Goal: Task Accomplishment & Management: Manage account settings

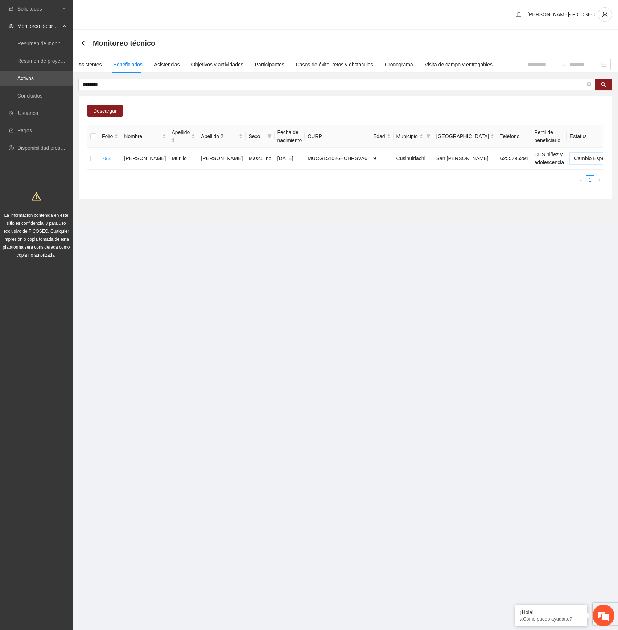
click at [348, 277] on section "Solicitudes Monitoreo de proyectos Resumen de monitoreo Resumen de proyectos ap…" at bounding box center [309, 315] width 618 height 630
drag, startPoint x: 329, startPoint y: 275, endPoint x: 436, endPoint y: 0, distance: 294.3
click at [350, 240] on section "Solicitudes Monitoreo de proyectos Resumen de monitoreo Resumen de proyectos ap…" at bounding box center [309, 315] width 618 height 630
click at [348, 358] on section "Solicitudes Monitoreo de proyectos Resumen de monitoreo Resumen de proyectos ap…" at bounding box center [309, 315] width 618 height 630
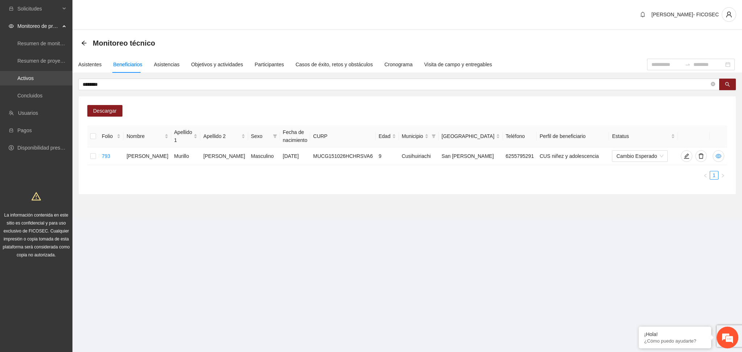
click at [34, 76] on link "Activos" at bounding box center [25, 78] width 16 height 6
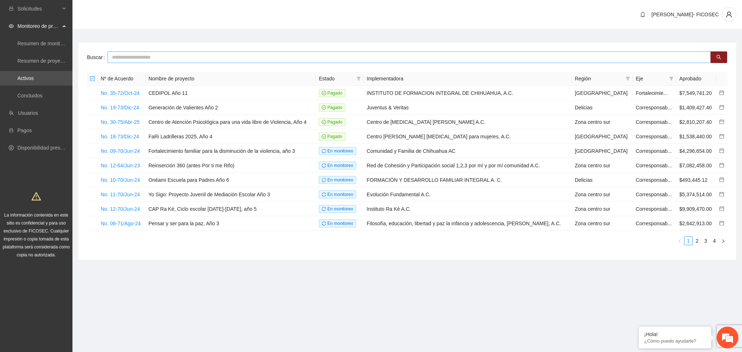
click at [146, 54] on input "text" at bounding box center [409, 57] width 603 height 12
type input "**********"
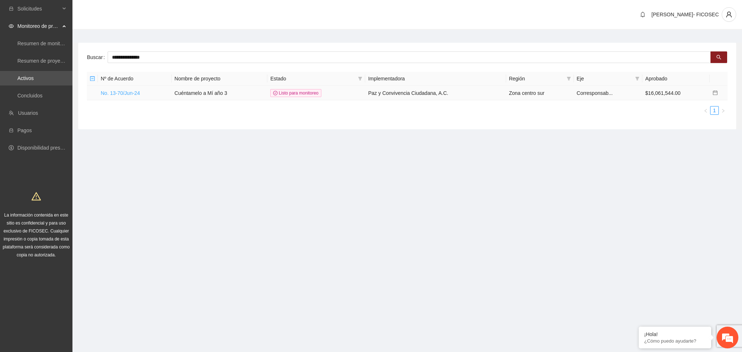
drag, startPoint x: 105, startPoint y: 97, endPoint x: 108, endPoint y: 91, distance: 6.8
click at [105, 97] on td "No. 13-70/Jun-24" at bounding box center [135, 93] width 74 height 14
click at [109, 90] on link "No. 13-70/Jun-24" at bounding box center [120, 93] width 39 height 6
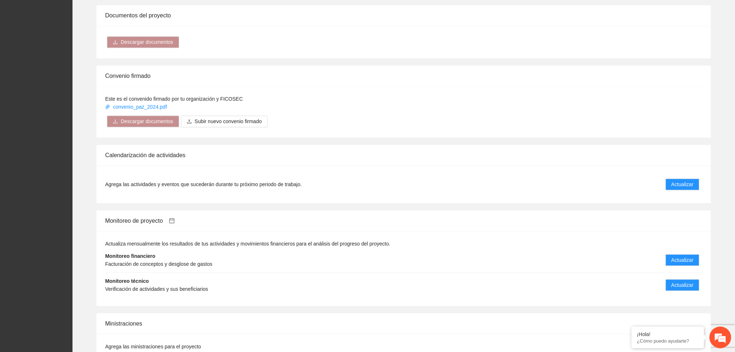
scroll to position [531, 0]
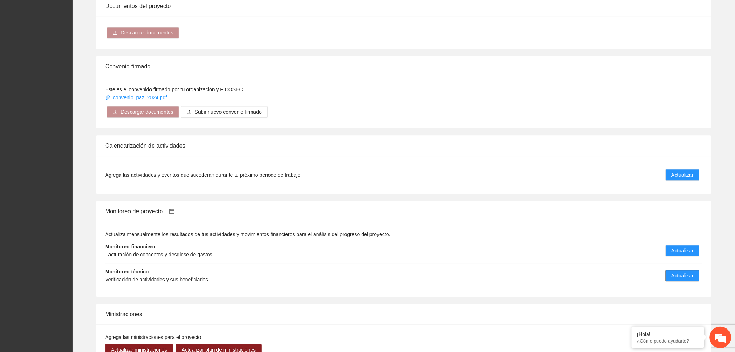
drag, startPoint x: 680, startPoint y: 270, endPoint x: 675, endPoint y: 266, distance: 5.9
click at [617, 272] on span "Actualizar" at bounding box center [682, 276] width 22 height 8
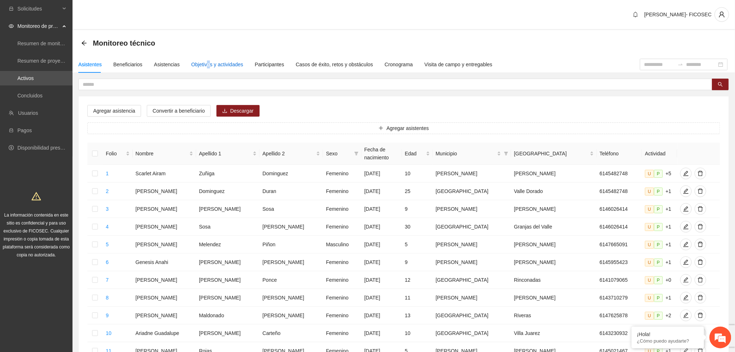
click at [206, 62] on div "Objetivos y actividades" at bounding box center [217, 65] width 52 height 8
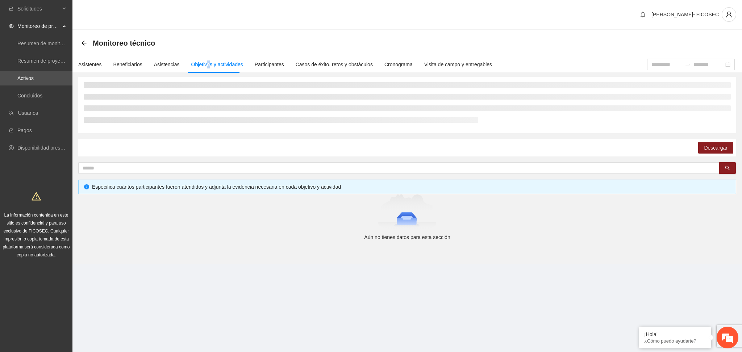
click at [277, 20] on div "[PERSON_NAME]- FICOSEC" at bounding box center [407, 15] width 670 height 30
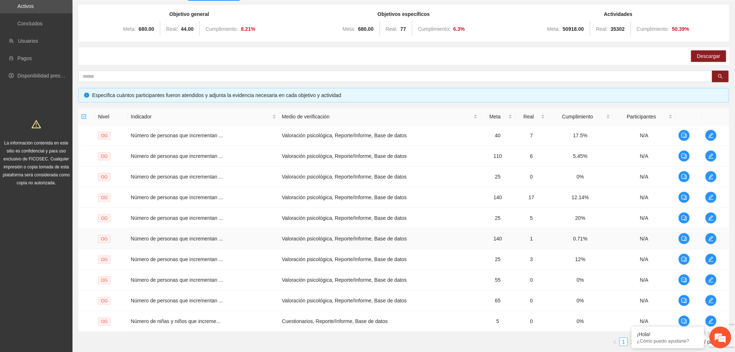
scroll to position [121, 0]
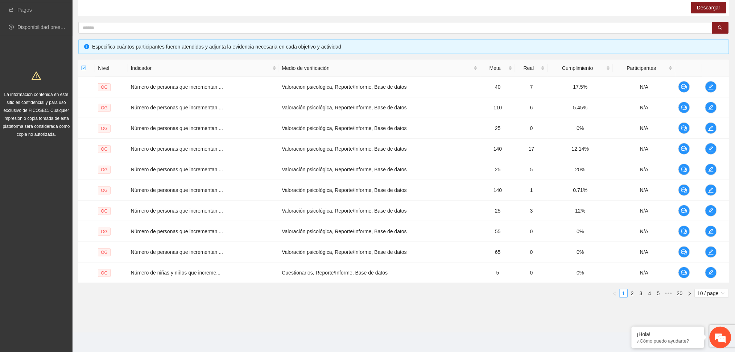
click at [617, 298] on div "Nivel Indicador Medio de verificación Meta Real Cumplimiento Participantes OG N…" at bounding box center [403, 182] width 651 height 244
click at [617, 291] on span "10 / page" at bounding box center [711, 294] width 29 height 8
click at [617, 343] on div "100 / page" at bounding box center [712, 341] width 26 height 8
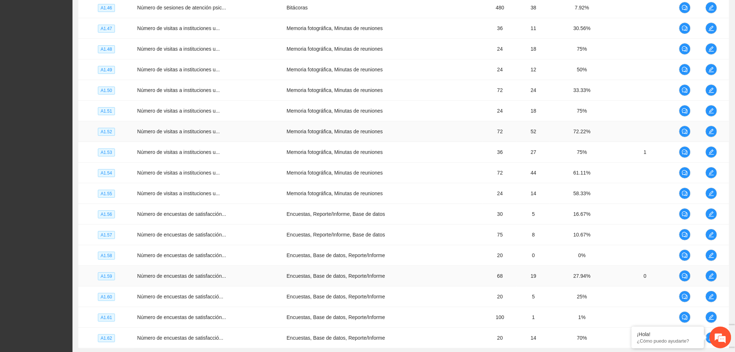
scroll to position [1982, 0]
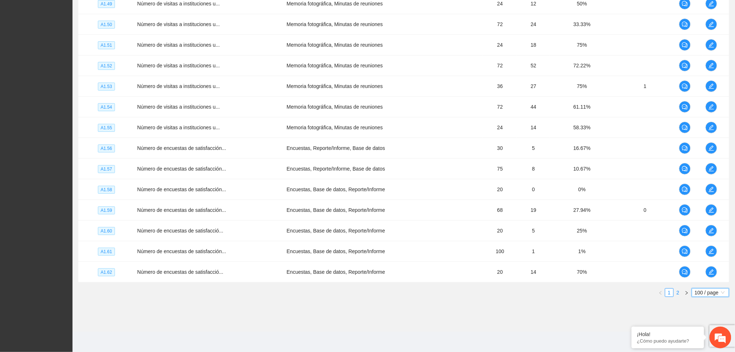
click at [617, 295] on link "2" at bounding box center [678, 293] width 8 height 8
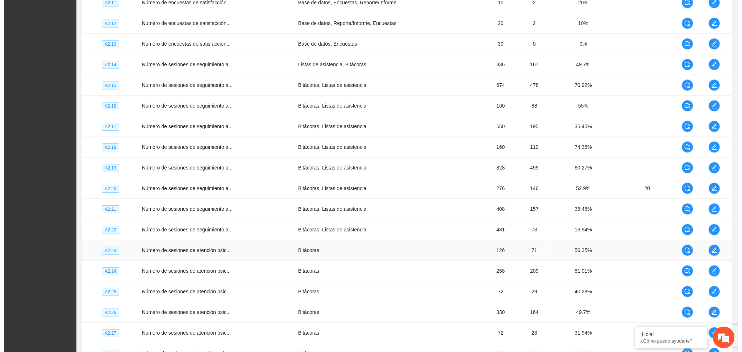
scroll to position [802, 0]
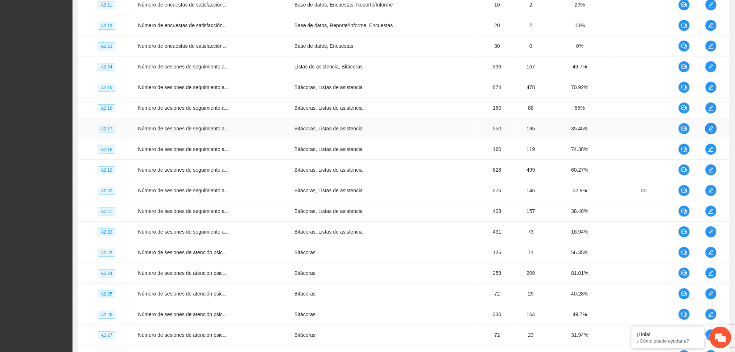
click at [617, 130] on icon "edit" at bounding box center [711, 129] width 6 height 6
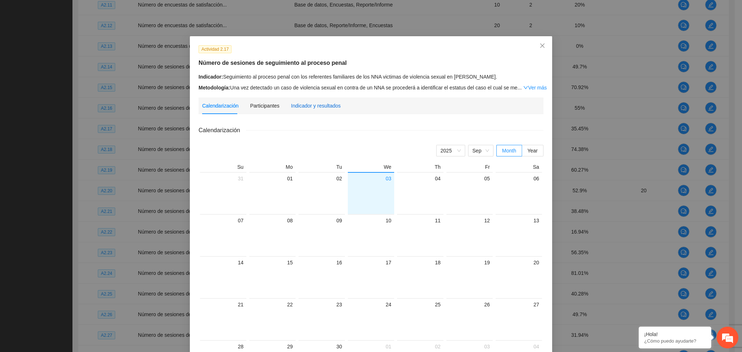
click at [314, 105] on div "Indicador y resultados" at bounding box center [316, 106] width 50 height 8
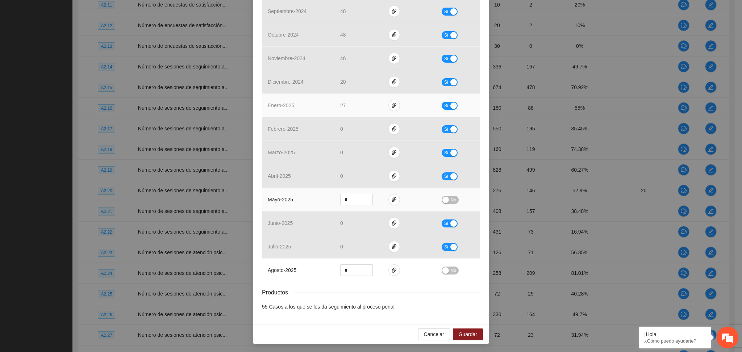
scroll to position [206, 0]
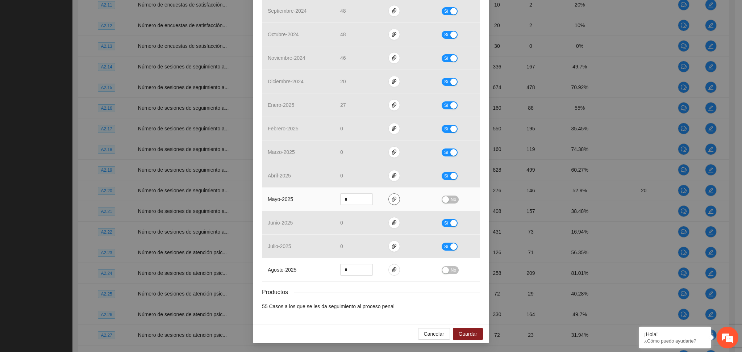
click at [392, 199] on icon "paper-clip" at bounding box center [394, 199] width 4 height 5
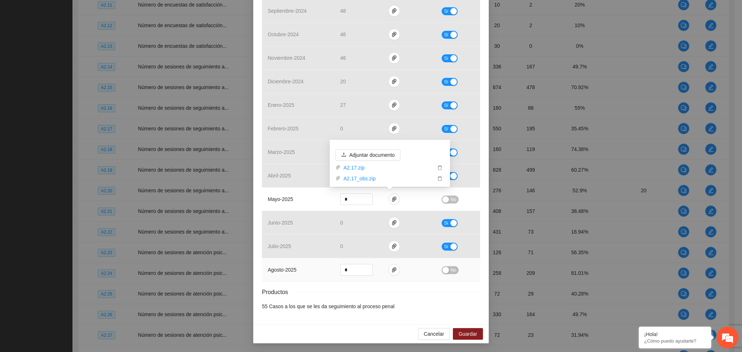
click at [383, 264] on td at bounding box center [409, 270] width 53 height 24
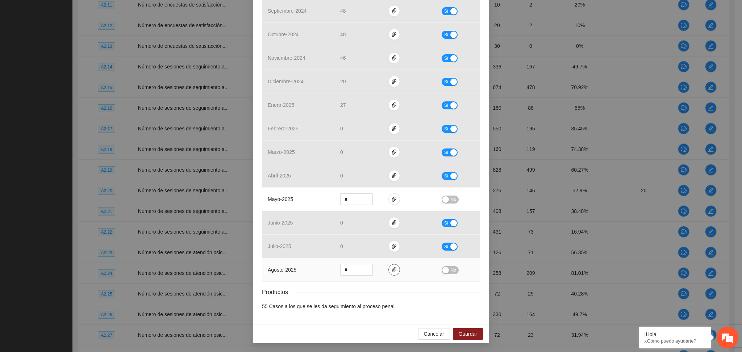
click at [391, 272] on icon "paper-clip" at bounding box center [394, 270] width 6 height 6
drag, startPoint x: 391, startPoint y: 272, endPoint x: 385, endPoint y: 237, distance: 35.8
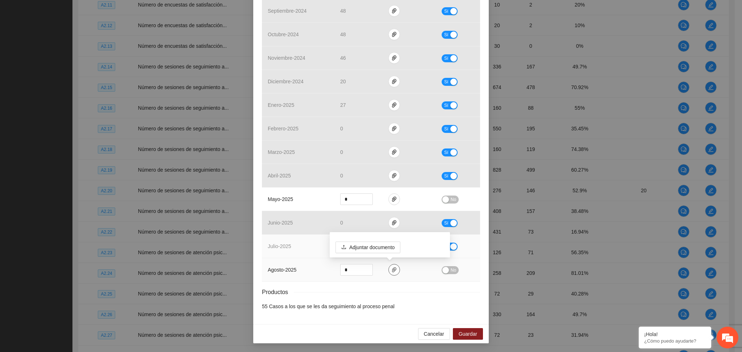
click at [391, 271] on icon "paper-clip" at bounding box center [394, 270] width 6 height 6
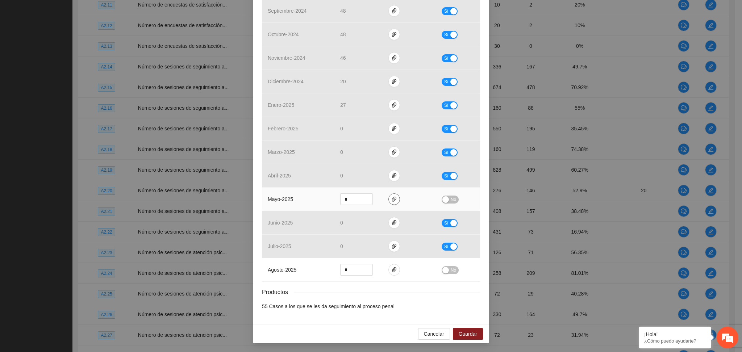
click at [391, 197] on icon "paper-clip" at bounding box center [394, 199] width 6 height 6
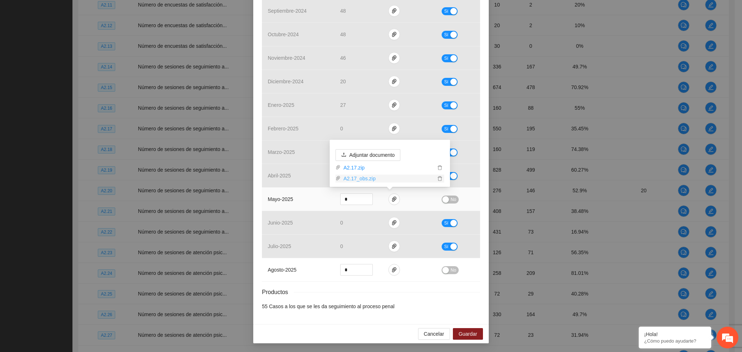
click at [357, 180] on link "A2.17_obs.zip" at bounding box center [388, 179] width 95 height 8
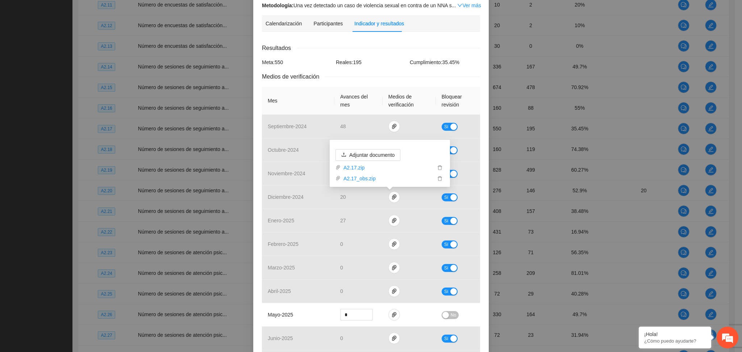
scroll to position [96, 0]
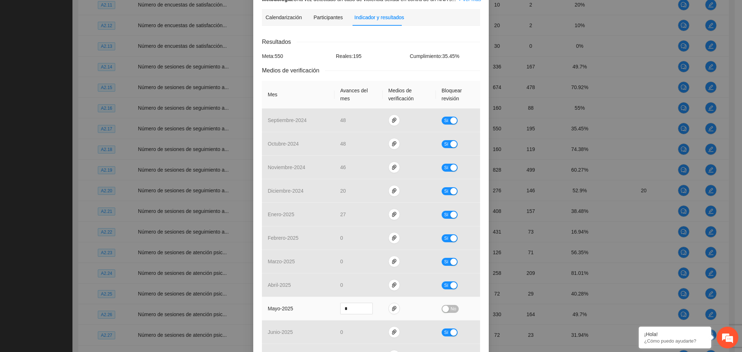
click at [445, 309] on button "No" at bounding box center [450, 309] width 17 height 8
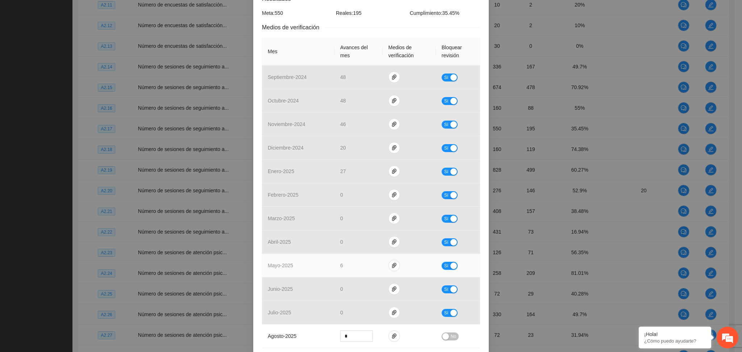
scroll to position [206, 0]
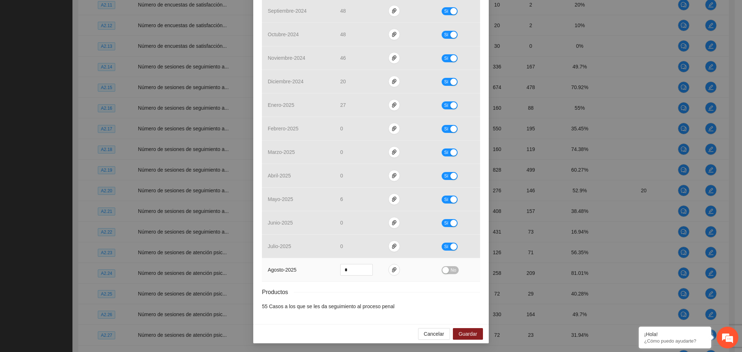
click at [451, 271] on span "No" at bounding box center [453, 270] width 5 height 8
click at [449, 268] on div "button" at bounding box center [452, 270] width 7 height 7
click at [464, 331] on span "Guardar" at bounding box center [468, 334] width 18 height 8
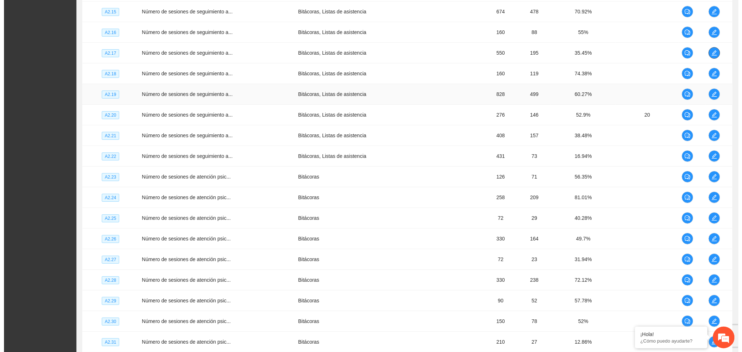
scroll to position [899, 0]
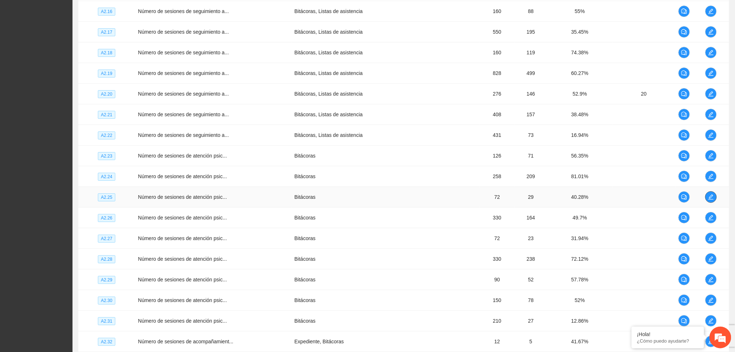
click at [617, 196] on icon "edit" at bounding box center [711, 197] width 6 height 6
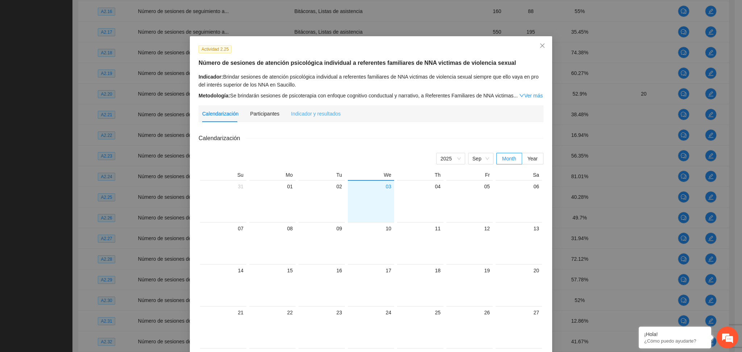
click at [312, 109] on div "Indicador y resultados" at bounding box center [316, 113] width 50 height 17
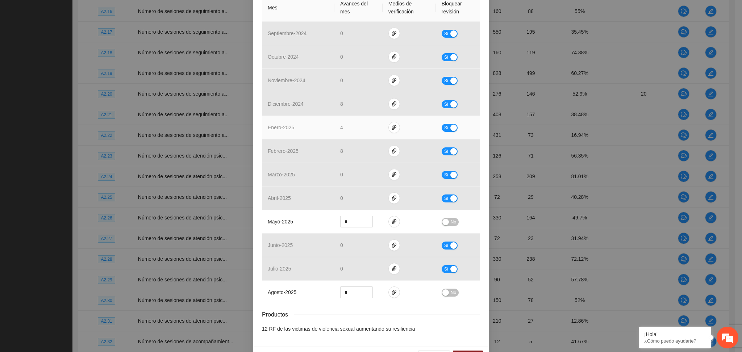
scroll to position [193, 0]
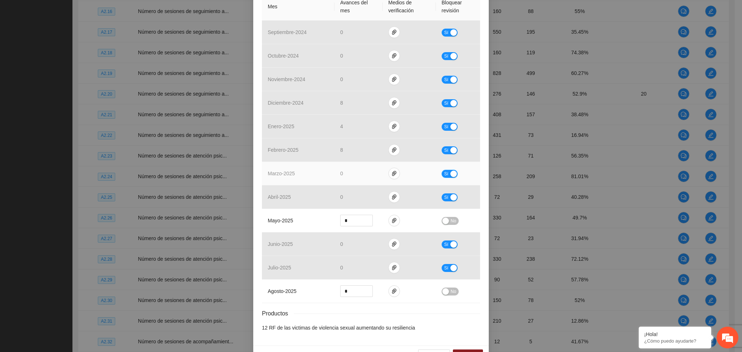
drag, startPoint x: 446, startPoint y: 174, endPoint x: 423, endPoint y: 177, distance: 23.3
click at [447, 174] on button "Sí" at bounding box center [450, 174] width 16 height 8
drag, startPoint x: 342, startPoint y: 175, endPoint x: 330, endPoint y: 179, distance: 12.8
click at [335, 179] on td "*" at bounding box center [359, 174] width 48 height 24
type input "*"
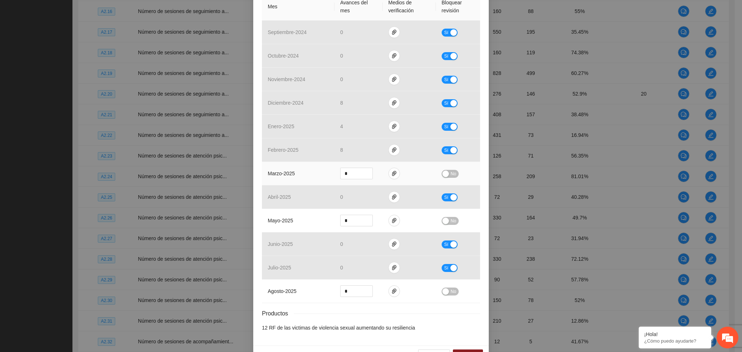
click at [451, 175] on span "No" at bounding box center [453, 174] width 5 height 8
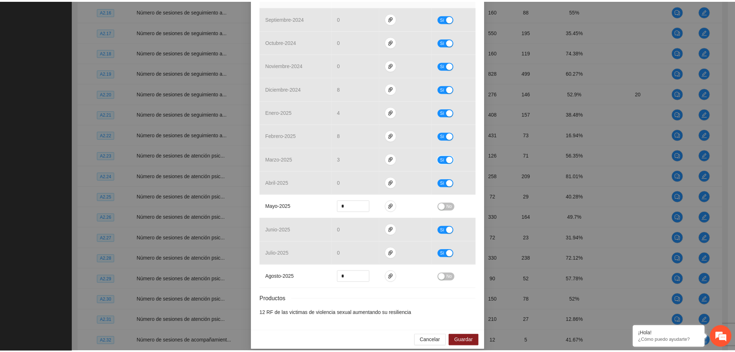
scroll to position [215, 0]
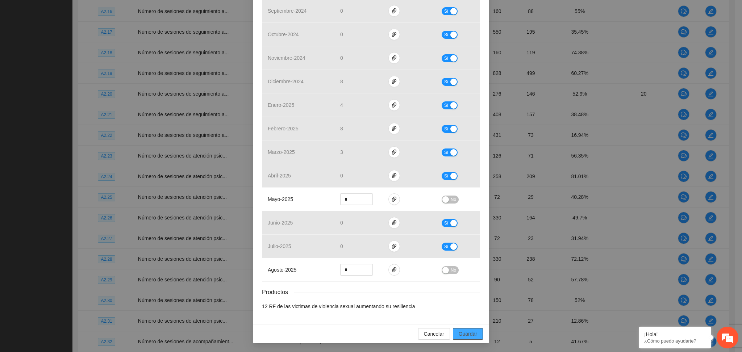
drag, startPoint x: 467, startPoint y: 334, endPoint x: 499, endPoint y: 345, distance: 33.2
click at [467, 334] on span "Guardar" at bounding box center [468, 334] width 18 height 8
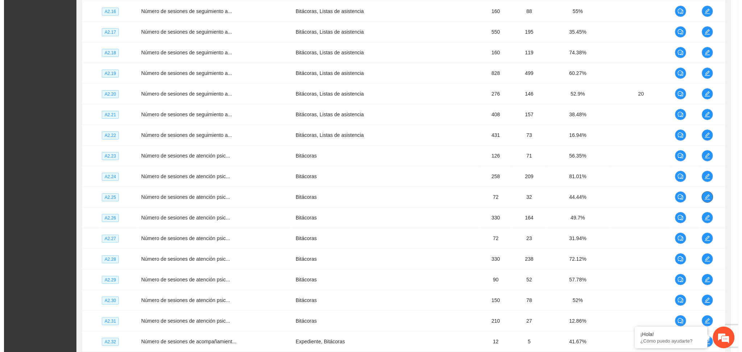
scroll to position [0, 0]
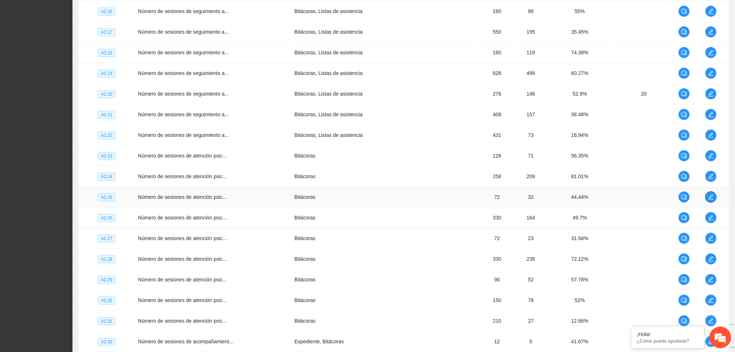
click at [617, 194] on button "button" at bounding box center [711, 197] width 12 height 12
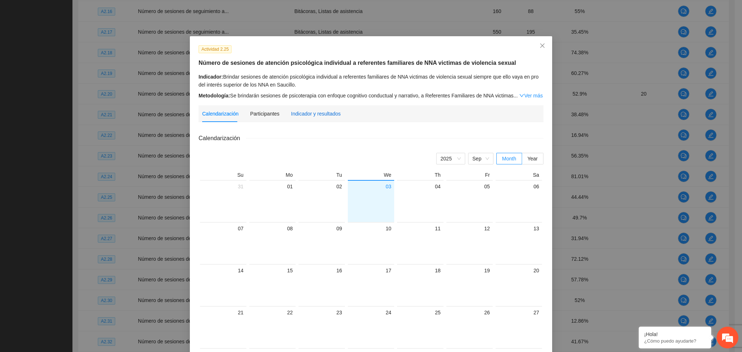
click at [309, 114] on div "Indicador y resultados" at bounding box center [316, 114] width 50 height 8
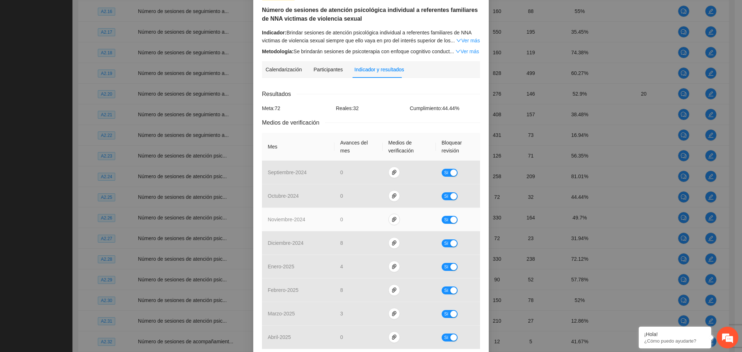
scroll to position [193, 0]
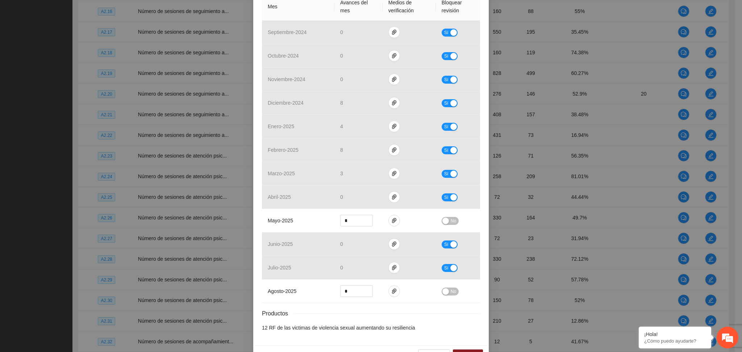
click at [257, 192] on div "Actividad 2.25 Número de sesiones de atención psicológica individual a referent…" at bounding box center [371, 94] width 236 height 503
click at [365, 316] on div "Productos" at bounding box center [371, 313] width 218 height 9
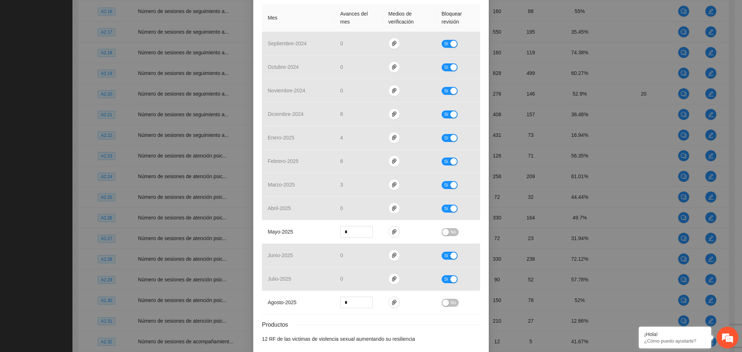
scroll to position [215, 0]
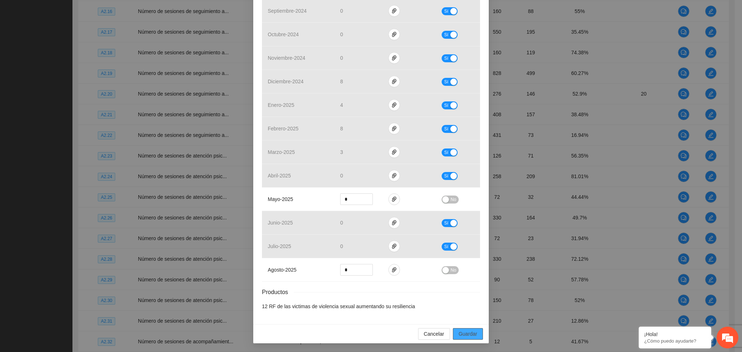
click at [471, 335] on span "Guardar" at bounding box center [468, 334] width 18 height 8
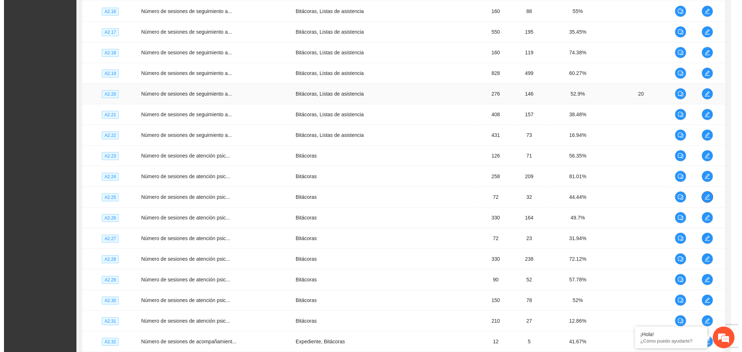
scroll to position [0, 0]
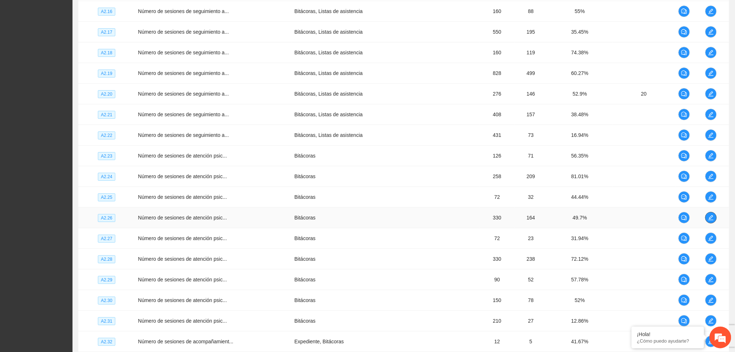
click at [617, 218] on icon "edit" at bounding box center [711, 218] width 6 height 6
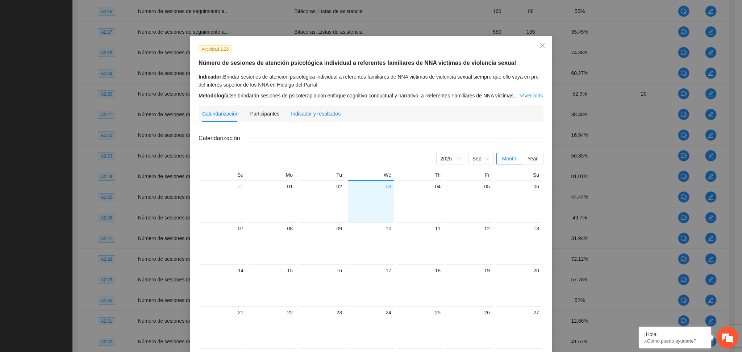
click at [309, 113] on div "Indicador y resultados" at bounding box center [316, 114] width 50 height 8
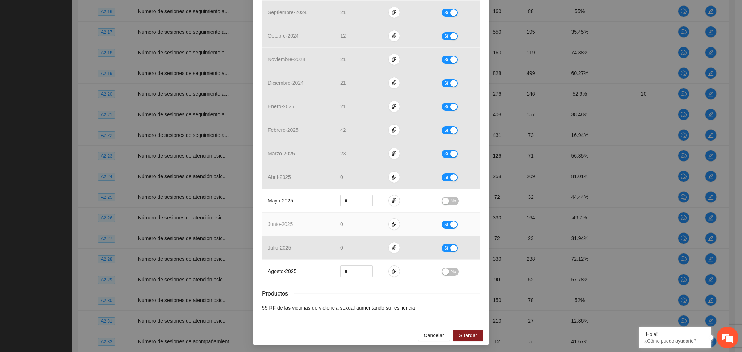
scroll to position [215, 0]
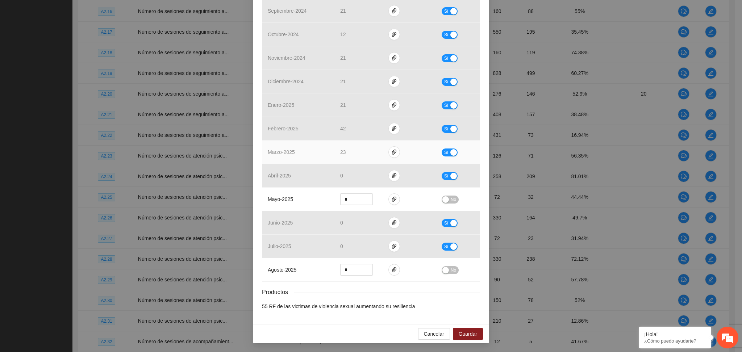
click at [451, 153] on div "button" at bounding box center [454, 152] width 7 height 7
click at [391, 151] on icon "paper-clip" at bounding box center [394, 152] width 6 height 6
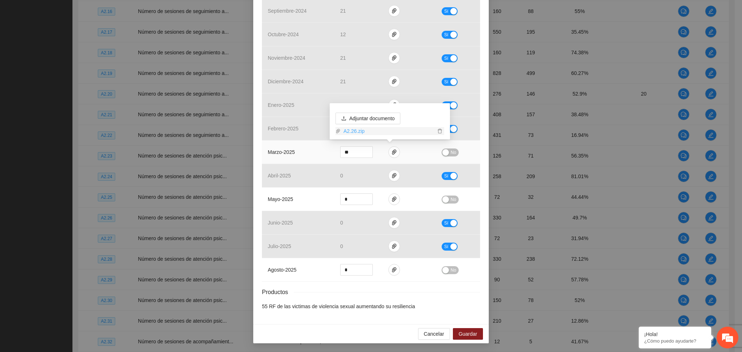
click at [349, 128] on link "A2.26.zip" at bounding box center [388, 131] width 95 height 8
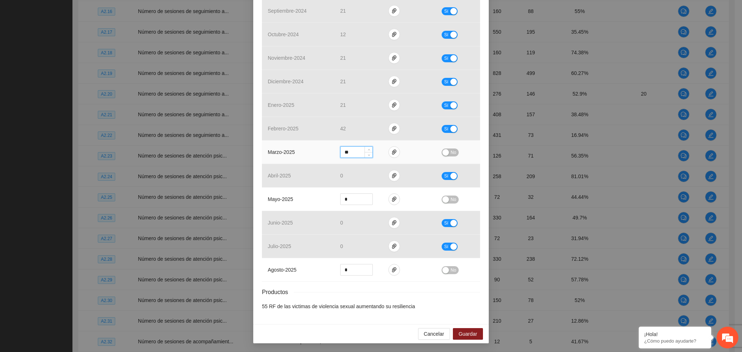
drag, startPoint x: 345, startPoint y: 154, endPoint x: 320, endPoint y: 154, distance: 25.7
click at [320, 154] on tr "marzo - 2025 ** No" at bounding box center [371, 153] width 218 height 24
type input "**"
click at [451, 150] on span "No" at bounding box center [453, 153] width 5 height 8
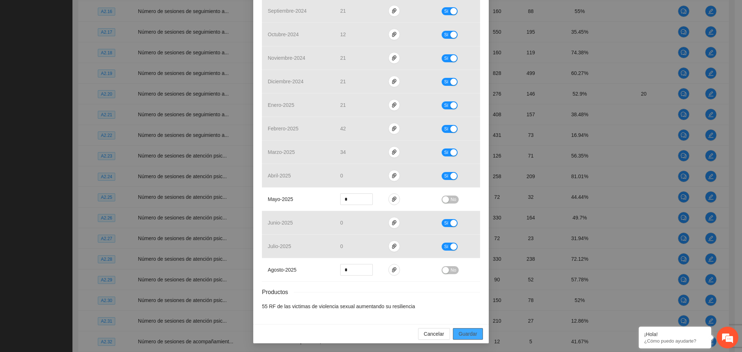
click at [464, 334] on span "Guardar" at bounding box center [468, 334] width 18 height 8
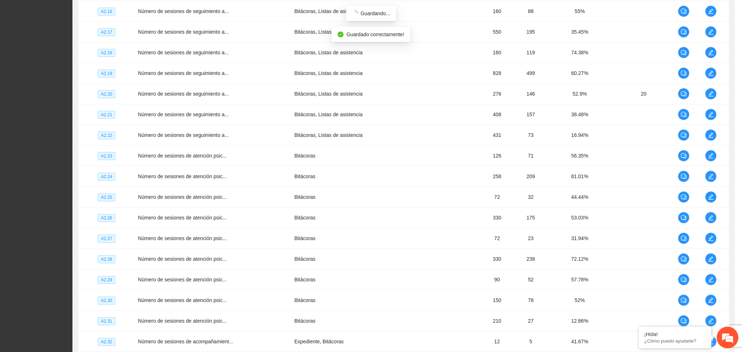
scroll to position [178, 0]
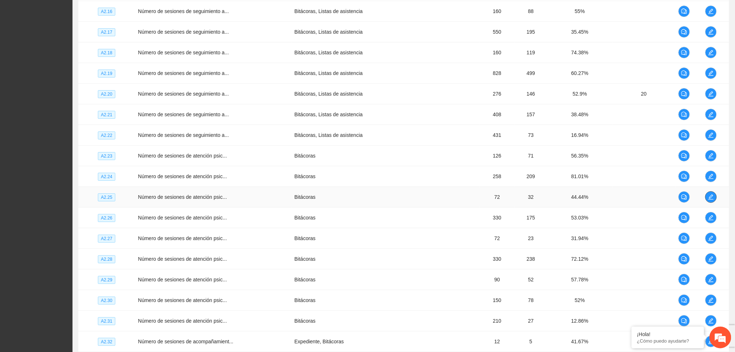
click at [617, 196] on icon "edit" at bounding box center [711, 197] width 6 height 6
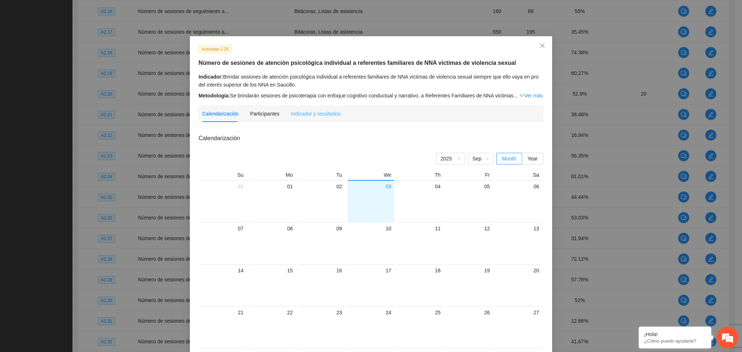
click at [323, 107] on div "Indicador y resultados" at bounding box center [316, 113] width 50 height 17
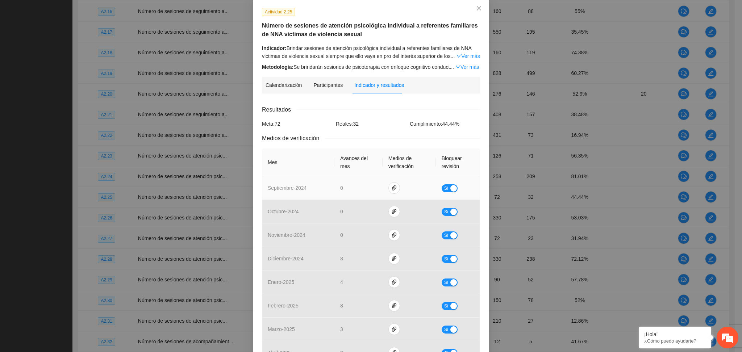
scroll to position [145, 0]
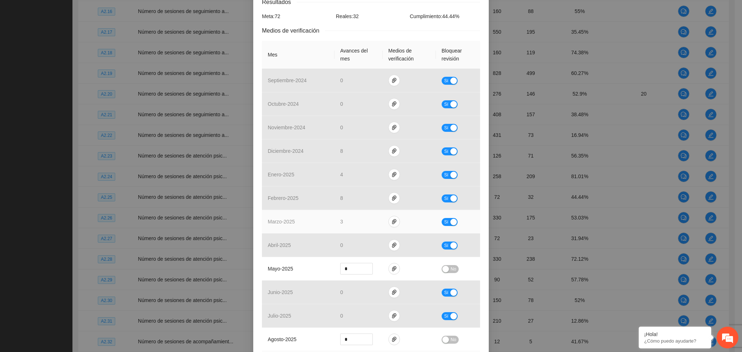
click at [451, 218] on div "Sí" at bounding box center [458, 222] width 33 height 8
click at [452, 219] on div "button" at bounding box center [454, 222] width 7 height 7
drag, startPoint x: 343, startPoint y: 222, endPoint x: 318, endPoint y: 227, distance: 25.6
click at [318, 227] on tr "marzo - 2025 * No" at bounding box center [371, 222] width 218 height 24
type input "*"
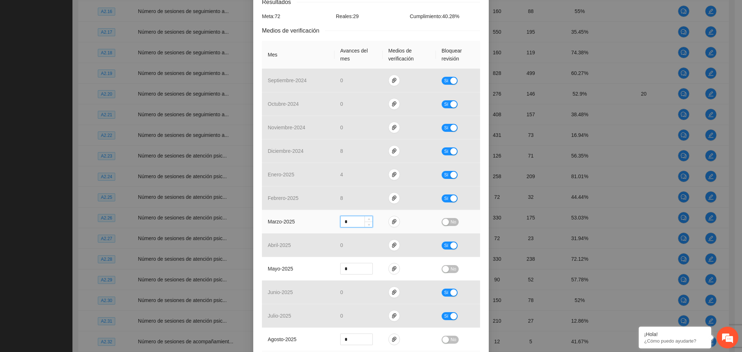
type input "*"
click at [444, 226] on button "No" at bounding box center [450, 222] width 17 height 8
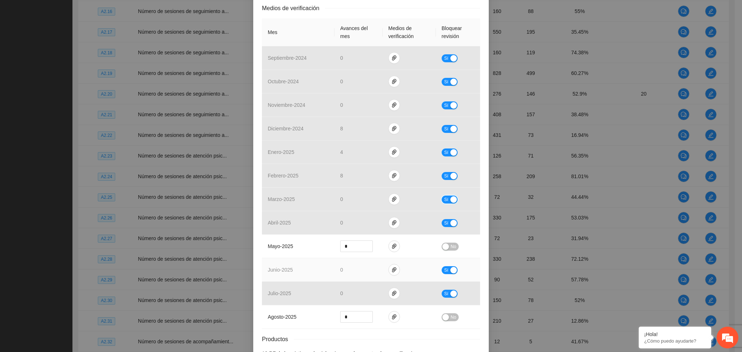
scroll to position [215, 0]
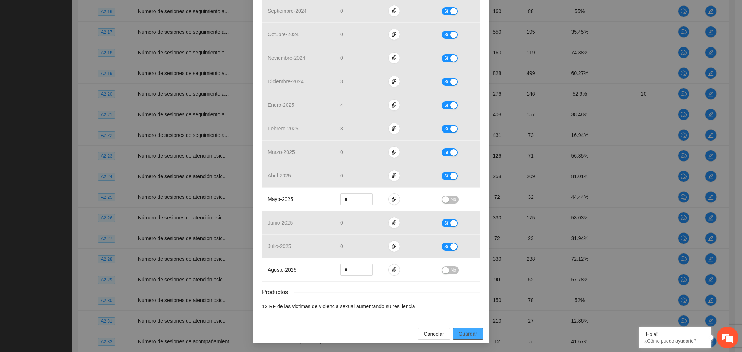
click at [464, 335] on span "Guardar" at bounding box center [468, 334] width 18 height 8
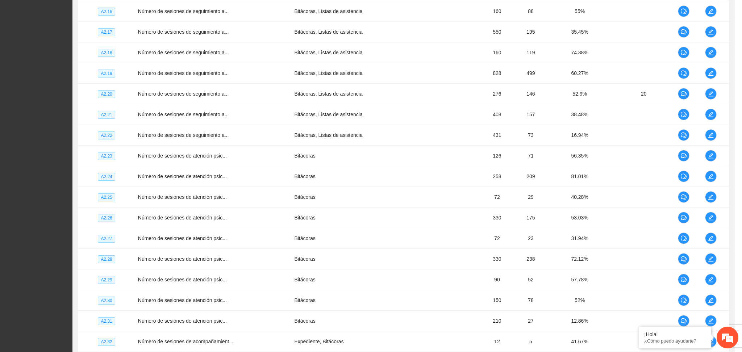
scroll to position [178, 0]
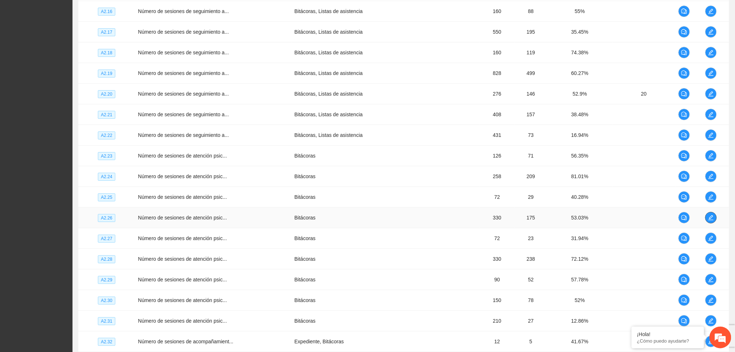
click at [617, 220] on icon "edit" at bounding box center [711, 218] width 6 height 6
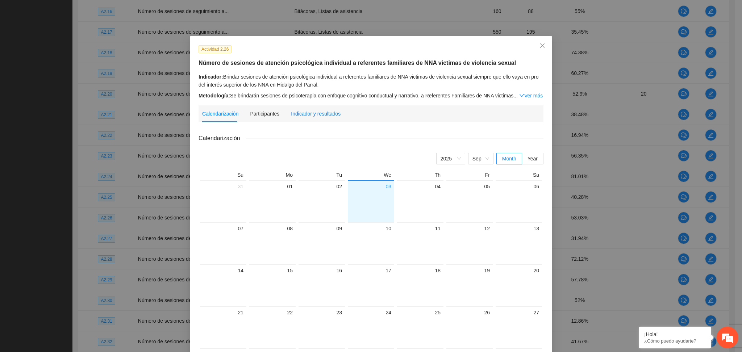
click at [307, 115] on div "Indicador y resultados" at bounding box center [316, 114] width 50 height 8
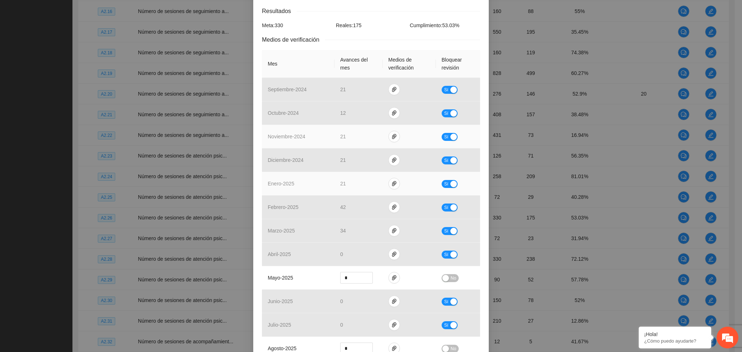
scroll to position [145, 0]
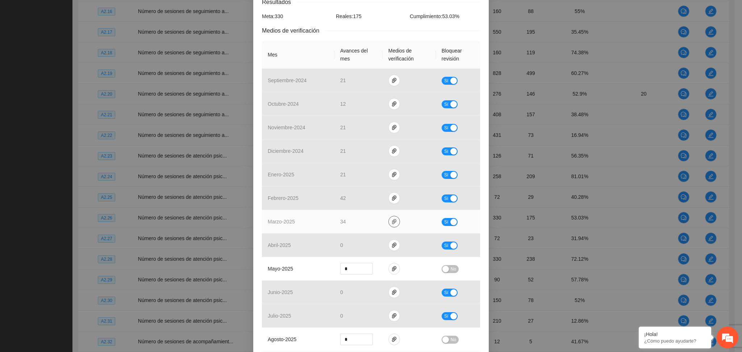
click at [391, 220] on icon "paper-clip" at bounding box center [394, 222] width 6 height 6
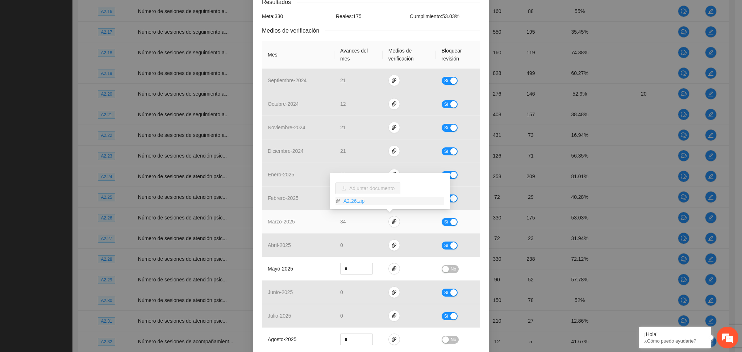
click at [358, 200] on link "A2.26.zip" at bounding box center [393, 201] width 104 height 8
drag, startPoint x: 453, startPoint y: 223, endPoint x: 424, endPoint y: 230, distance: 29.5
click at [451, 223] on div "button" at bounding box center [454, 222] width 7 height 7
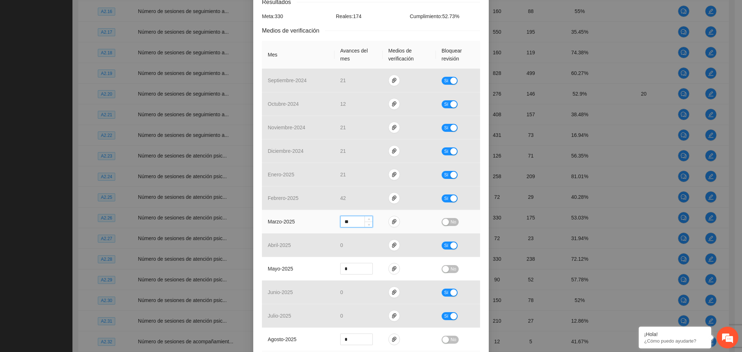
drag, startPoint x: 354, startPoint y: 223, endPoint x: 315, endPoint y: 224, distance: 39.5
click at [315, 224] on tr "marzo - 2025 ** No" at bounding box center [371, 222] width 218 height 24
drag, startPoint x: 352, startPoint y: 220, endPoint x: 338, endPoint y: 221, distance: 14.1
click at [341, 221] on input "**" at bounding box center [357, 221] width 32 height 11
type input "**"
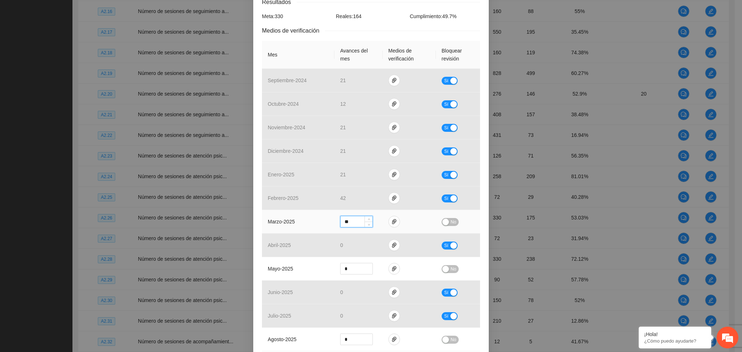
click at [451, 221] on span "No" at bounding box center [453, 222] width 5 height 8
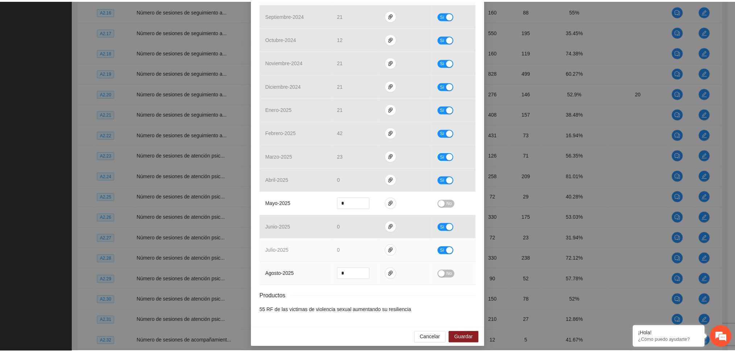
scroll to position [215, 0]
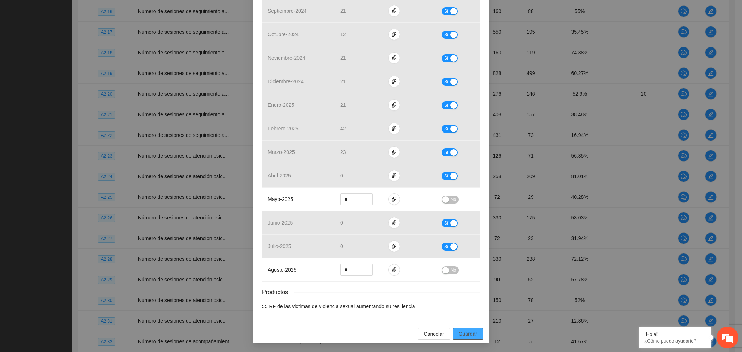
click at [472, 332] on span "Guardar" at bounding box center [468, 334] width 18 height 8
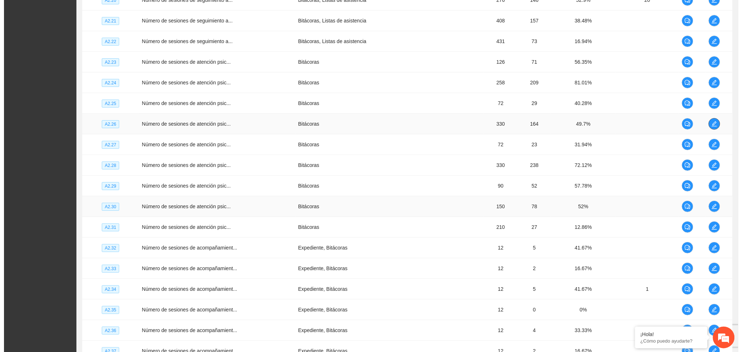
scroll to position [995, 0]
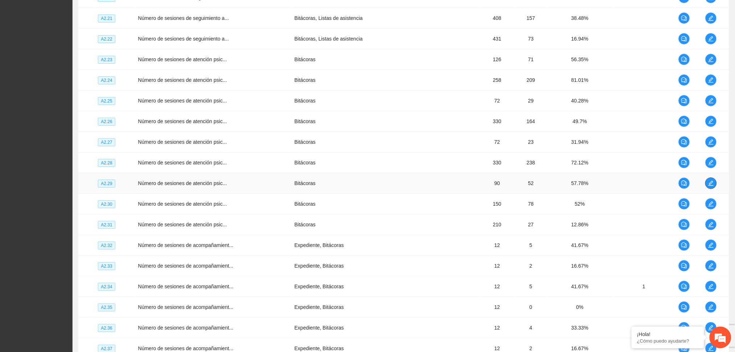
click at [617, 184] on icon "edit" at bounding box center [711, 184] width 6 height 6
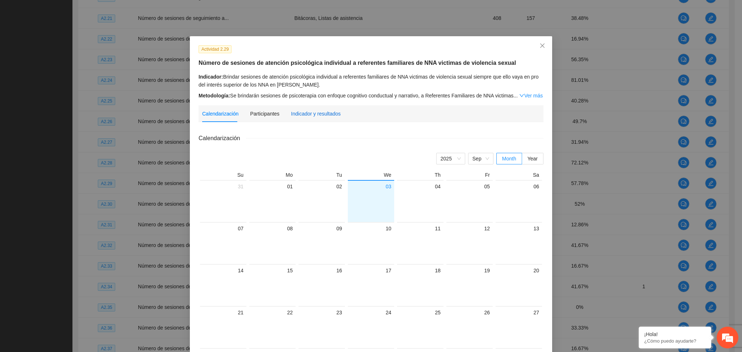
click at [315, 111] on div "Indicador y resultados" at bounding box center [316, 114] width 50 height 8
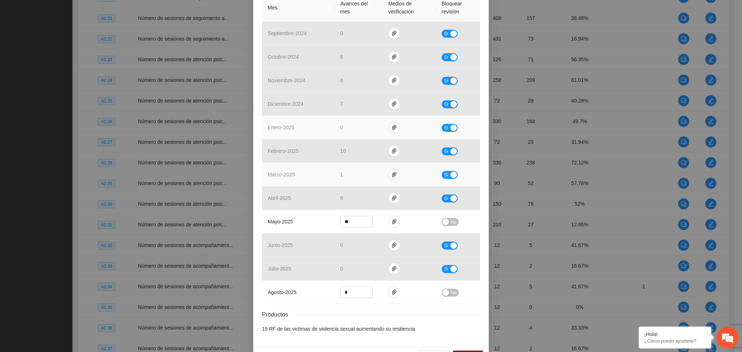
scroll to position [193, 0]
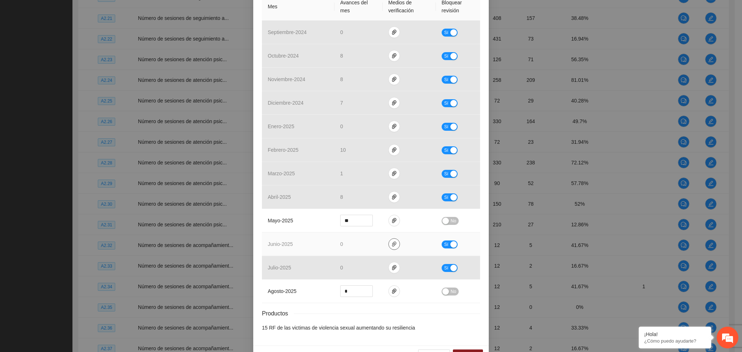
click at [391, 246] on icon "paper-clip" at bounding box center [394, 244] width 6 height 6
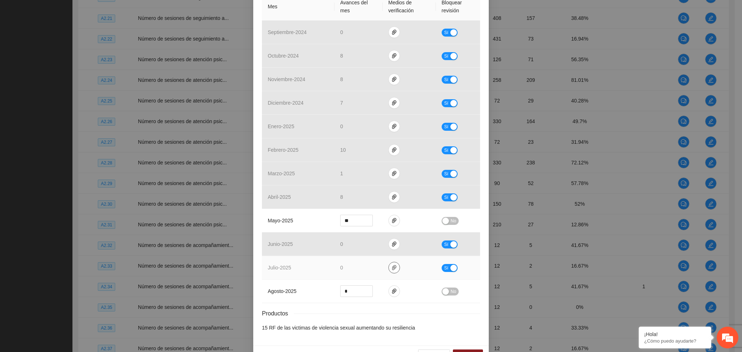
click at [391, 267] on icon "paper-clip" at bounding box center [394, 268] width 6 height 6
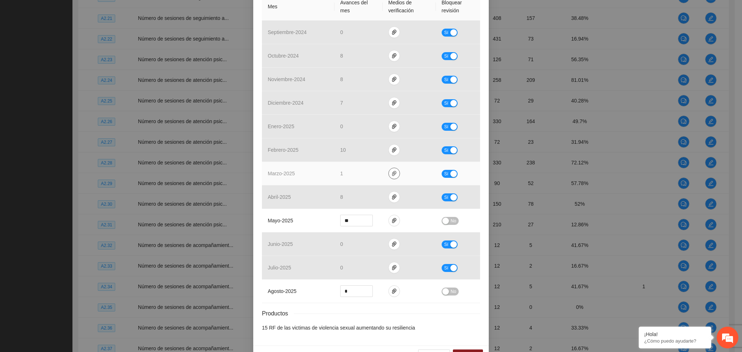
click at [391, 174] on icon "paper-clip" at bounding box center [394, 174] width 6 height 6
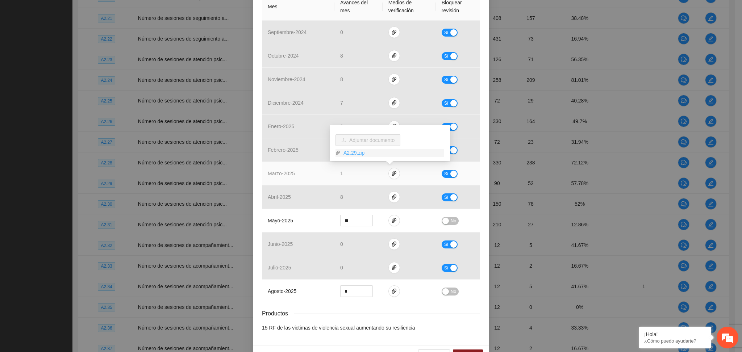
click at [357, 152] on link "A2.29.zip" at bounding box center [393, 153] width 104 height 8
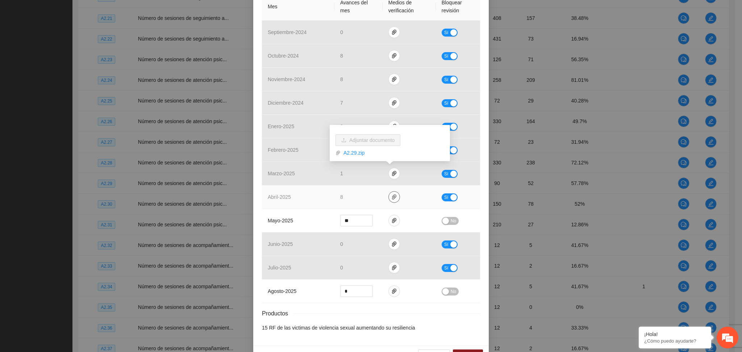
click at [391, 200] on icon "paper-clip" at bounding box center [394, 197] width 6 height 6
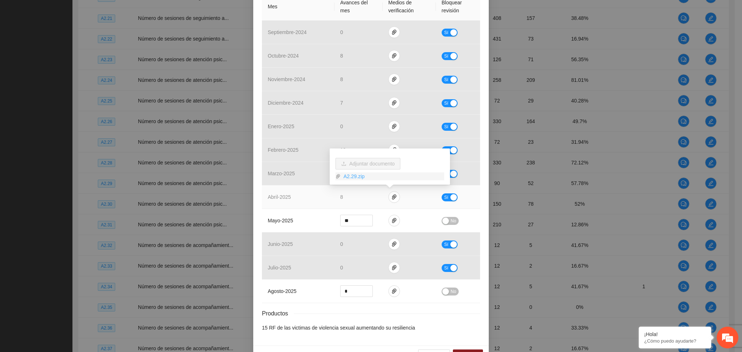
click at [355, 180] on link "A2.29.zip" at bounding box center [393, 177] width 104 height 8
click at [352, 179] on link "A2.29.zip" at bounding box center [393, 177] width 104 height 8
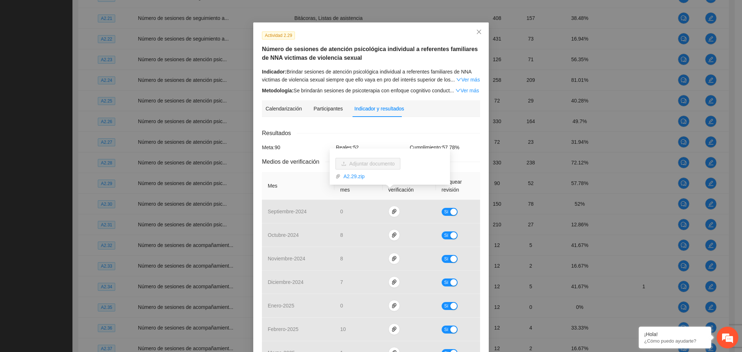
scroll to position [0, 0]
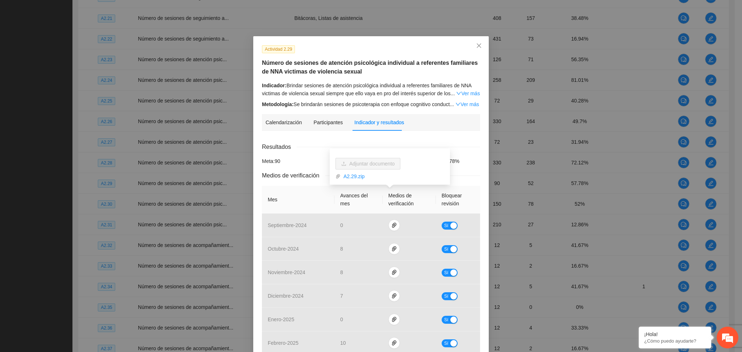
click at [460, 95] on link "Ver más" at bounding box center [468, 94] width 24 height 6
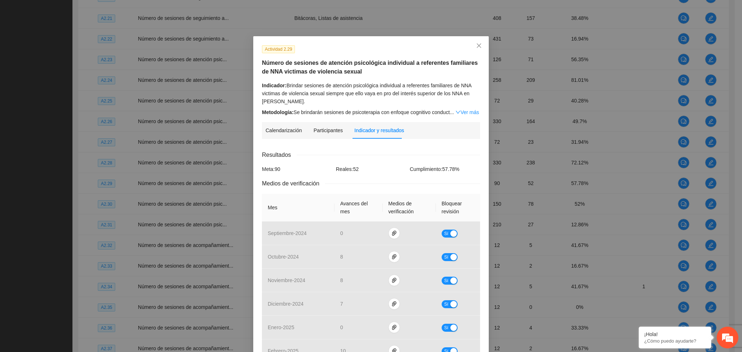
click at [451, 101] on div "Indicador: Brindar sesiones de atención psicológica individual a referentes fam…" at bounding box center [371, 94] width 218 height 24
click at [439, 150] on div "Calendarización [DATE] Month Year Su Mo Tu We Th Fr Sa 31 01 02 03 04 05 06 07 …" at bounding box center [371, 342] width 218 height 394
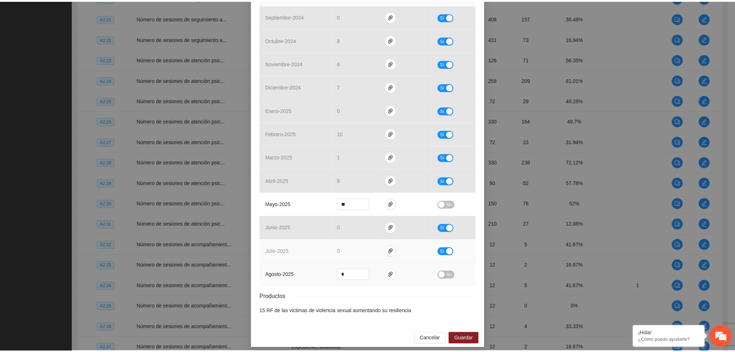
scroll to position [223, 0]
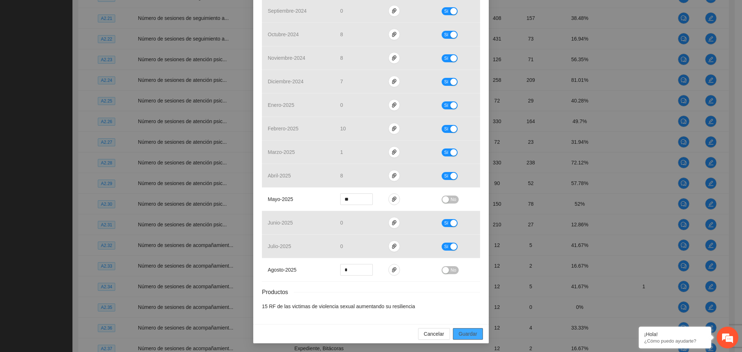
click at [472, 336] on span "Guardar" at bounding box center [468, 334] width 18 height 8
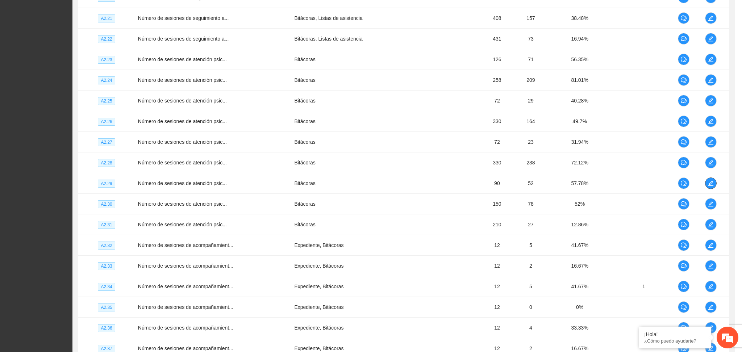
scroll to position [0, 0]
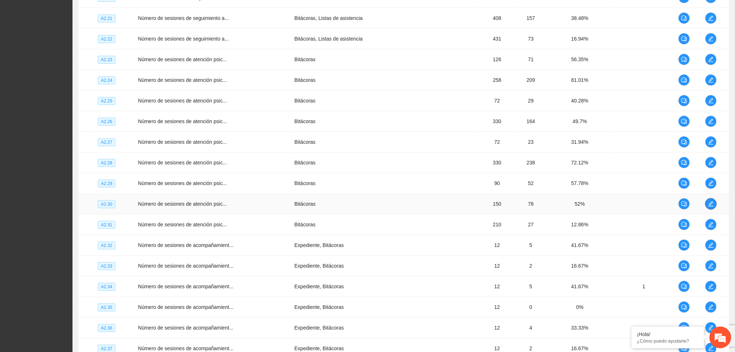
click at [617, 209] on button "button" at bounding box center [711, 204] width 12 height 12
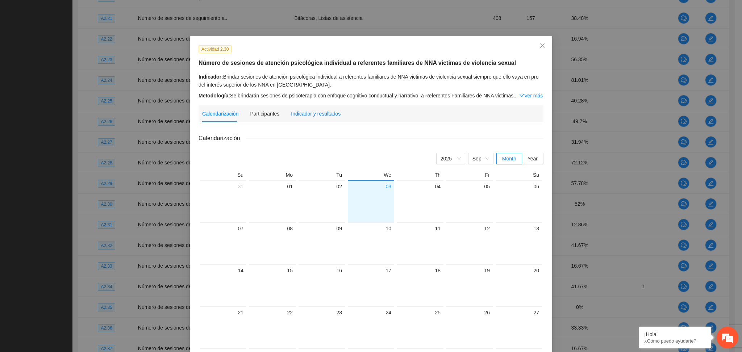
click at [329, 110] on div "Indicador y resultados" at bounding box center [316, 114] width 50 height 8
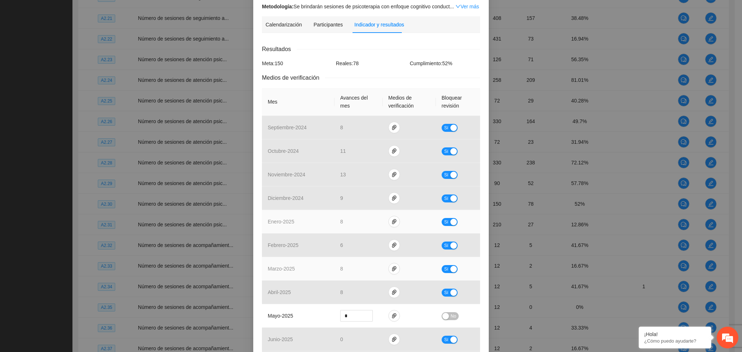
scroll to position [145, 0]
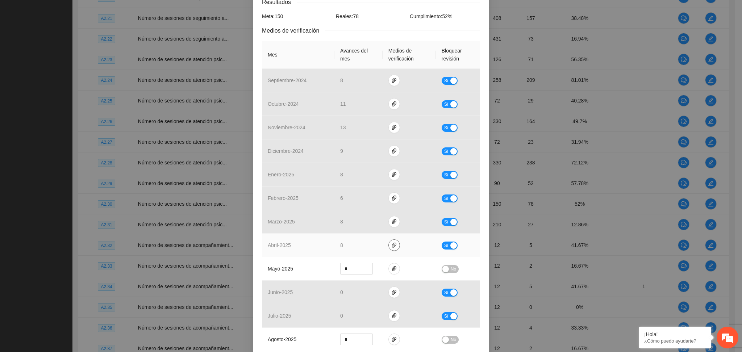
click at [391, 246] on icon "paper-clip" at bounding box center [394, 245] width 6 height 6
click at [355, 225] on link "A2.30.zip" at bounding box center [393, 225] width 104 height 8
drag, startPoint x: 451, startPoint y: 245, endPoint x: 456, endPoint y: 254, distance: 9.6
click at [451, 245] on div "button" at bounding box center [454, 245] width 7 height 7
drag, startPoint x: 345, startPoint y: 247, endPoint x: 326, endPoint y: 249, distance: 18.9
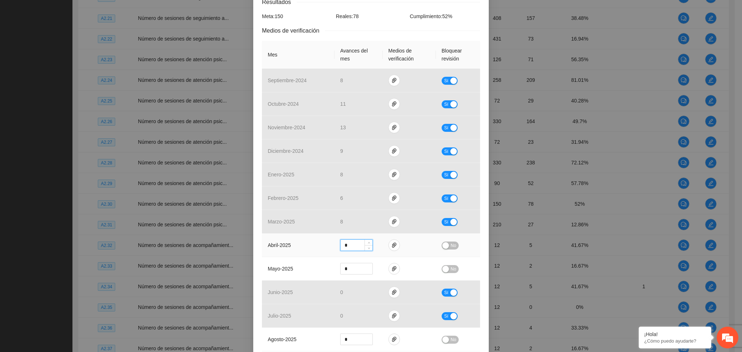
click at [326, 249] on tr "abril - 2025 * No" at bounding box center [371, 246] width 218 height 24
type input "*"
click at [443, 248] on div "button" at bounding box center [446, 245] width 7 height 7
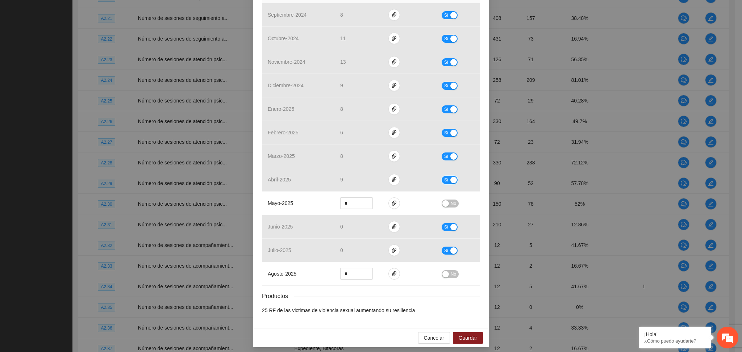
scroll to position [215, 0]
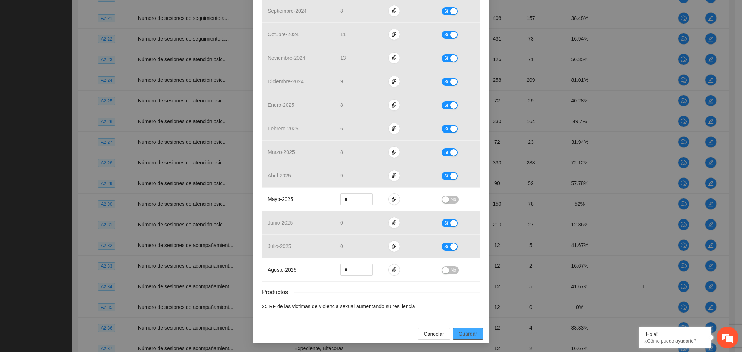
click at [471, 335] on span "Guardar" at bounding box center [468, 334] width 18 height 8
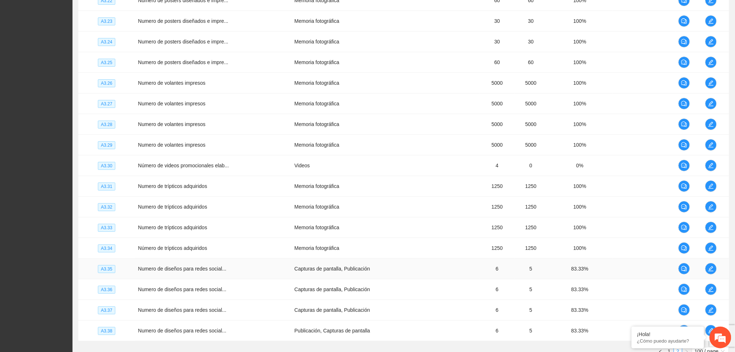
scroll to position [1962, 0]
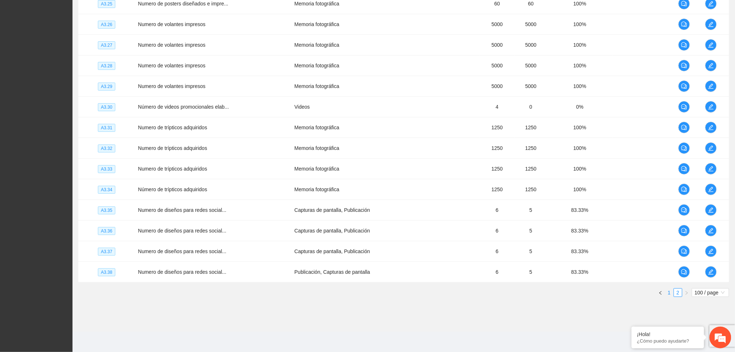
click at [617, 291] on link "1" at bounding box center [669, 293] width 8 height 8
